Goal: Navigation & Orientation: Find specific page/section

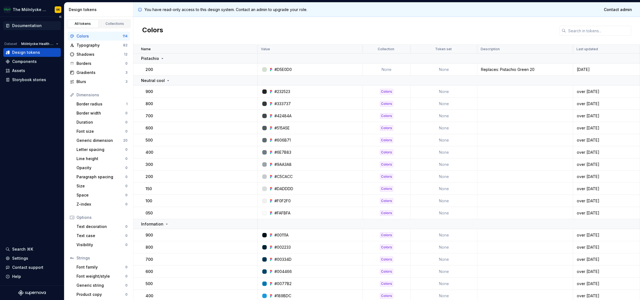
click at [31, 26] on div "Documentation" at bounding box center [27, 26] width 30 height 6
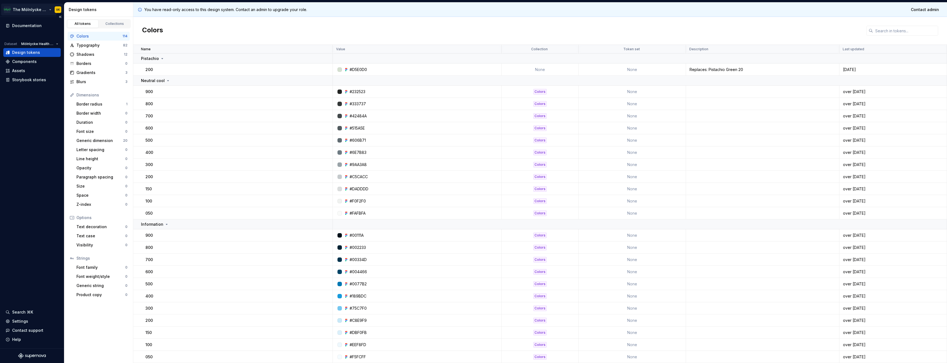
click at [58, 8] on html "The Mölnlycke Experience VK Documentation Dataset Mölnlycke Health Care Design …" at bounding box center [473, 181] width 947 height 363
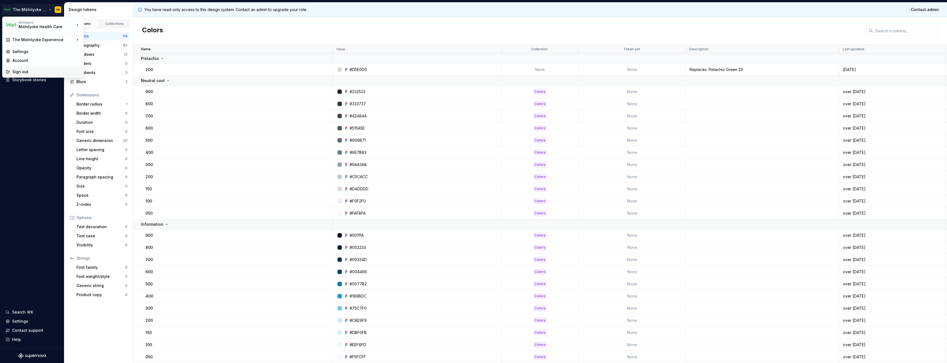
click at [42, 72] on div "Sign out" at bounding box center [46, 72] width 68 height 6
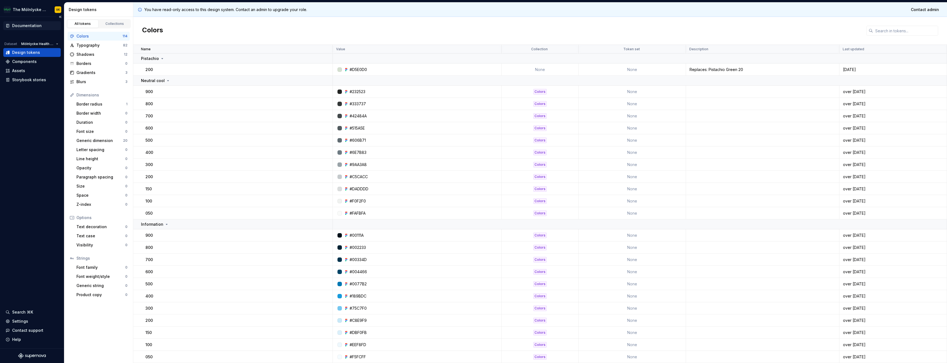
click at [24, 24] on div "Documentation" at bounding box center [27, 26] width 30 height 6
